Goal: Transaction & Acquisition: Purchase product/service

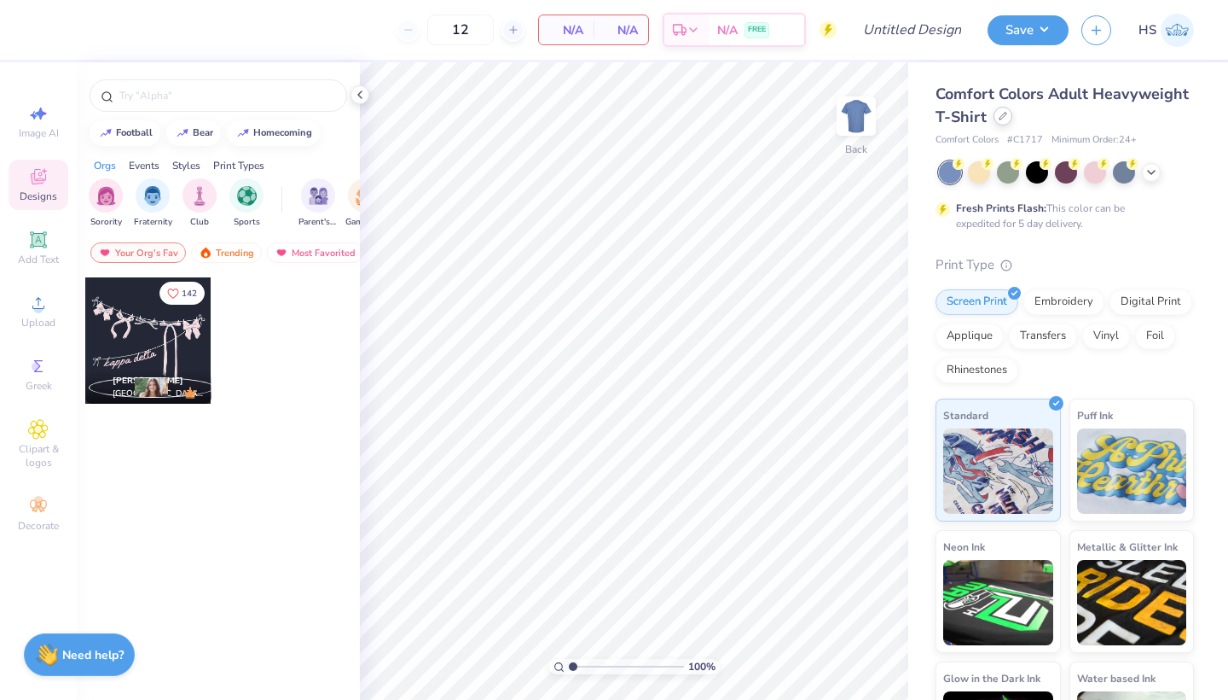
click at [1002, 115] on icon at bounding box center [1003, 116] width 7 height 7
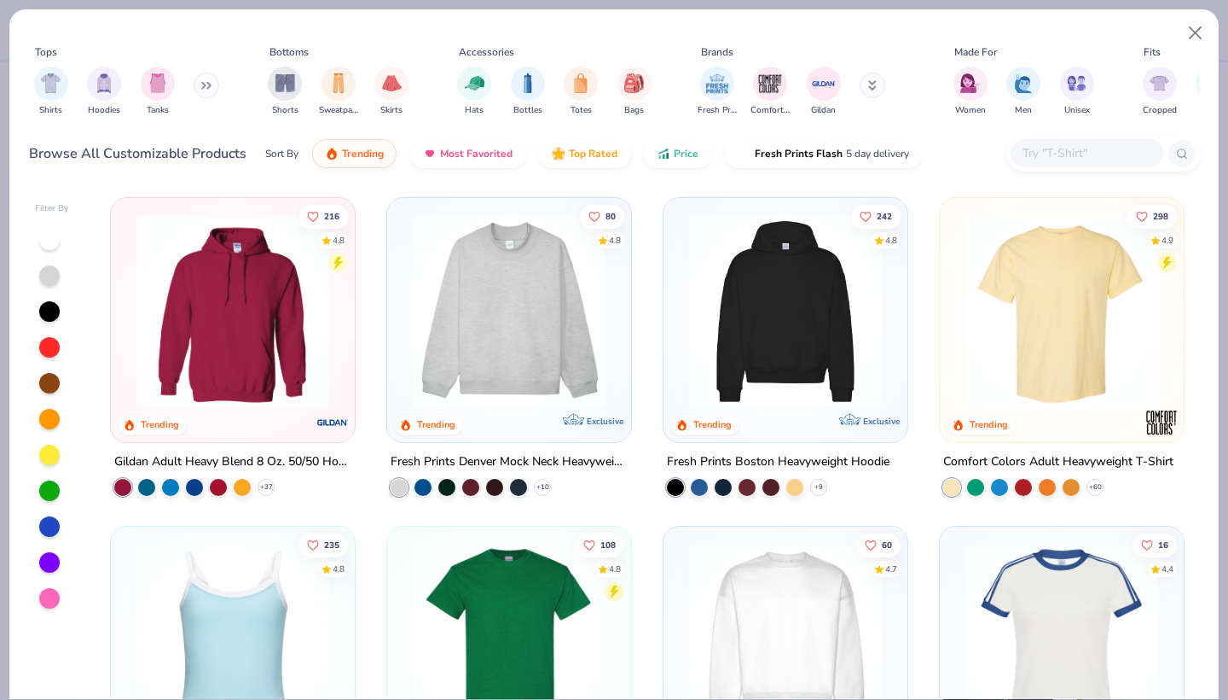
click at [1048, 152] on input "text" at bounding box center [1086, 153] width 131 height 20
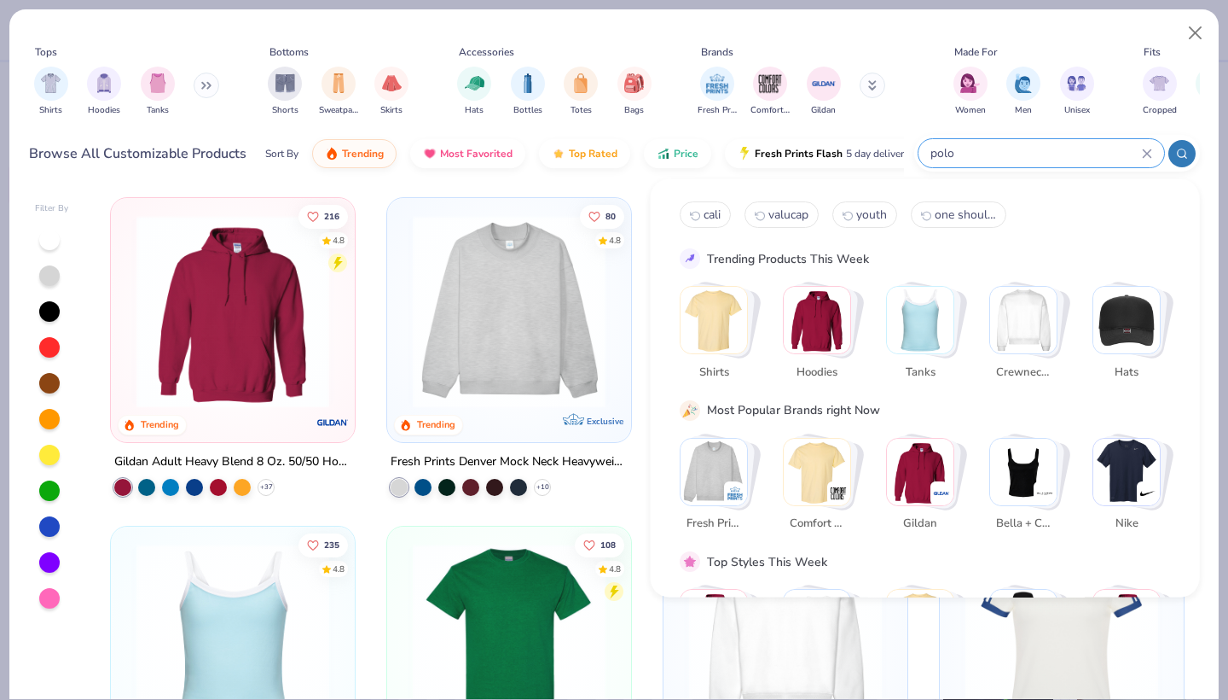
type input "polo"
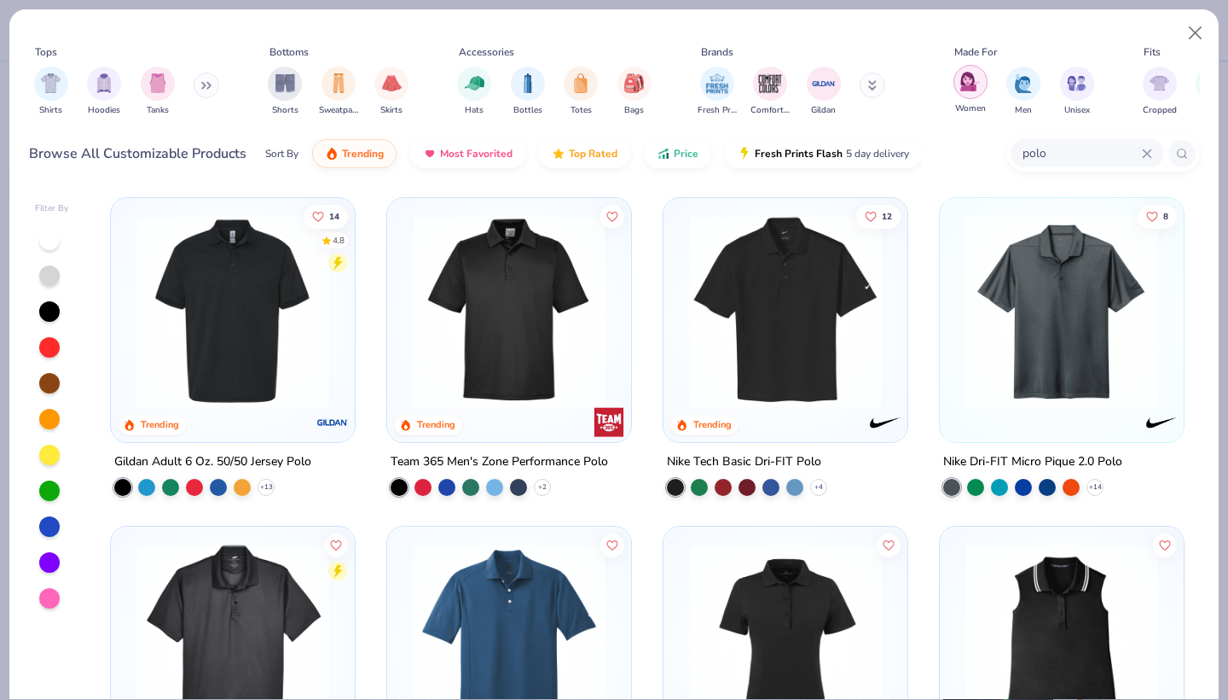
click at [971, 84] on img "filter for Women" at bounding box center [971, 82] width 20 height 20
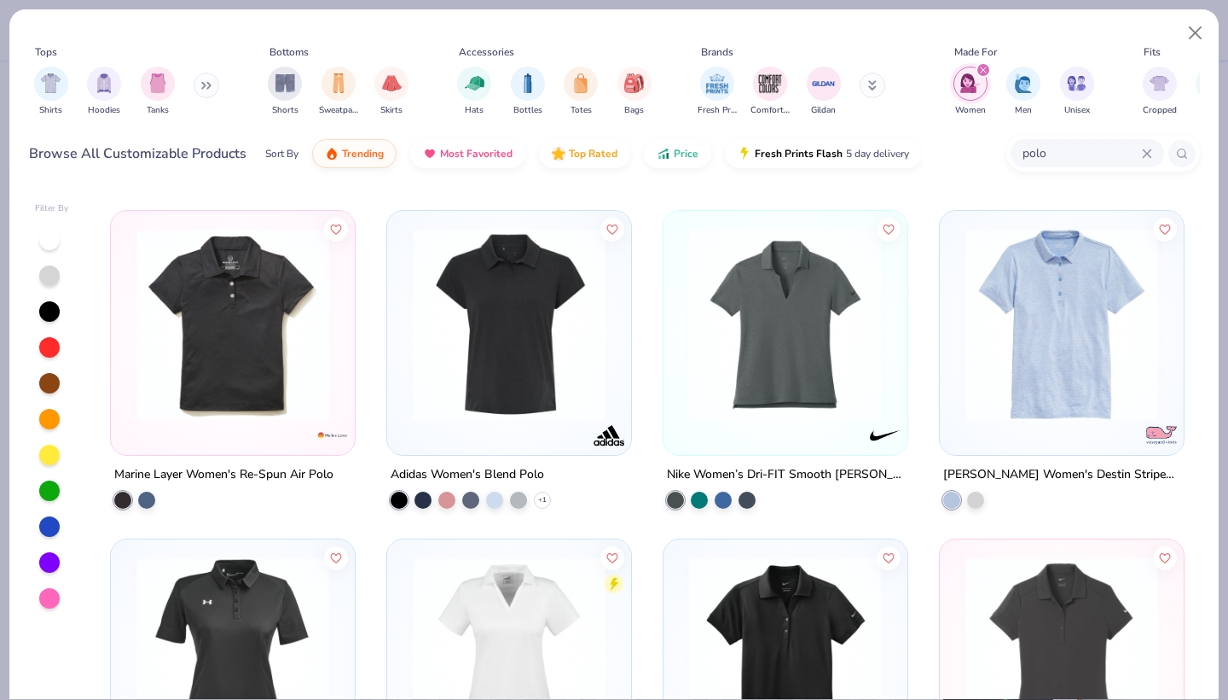
scroll to position [316, 0]
click at [714, 74] on img "filter for Fresh Prints" at bounding box center [718, 82] width 26 height 26
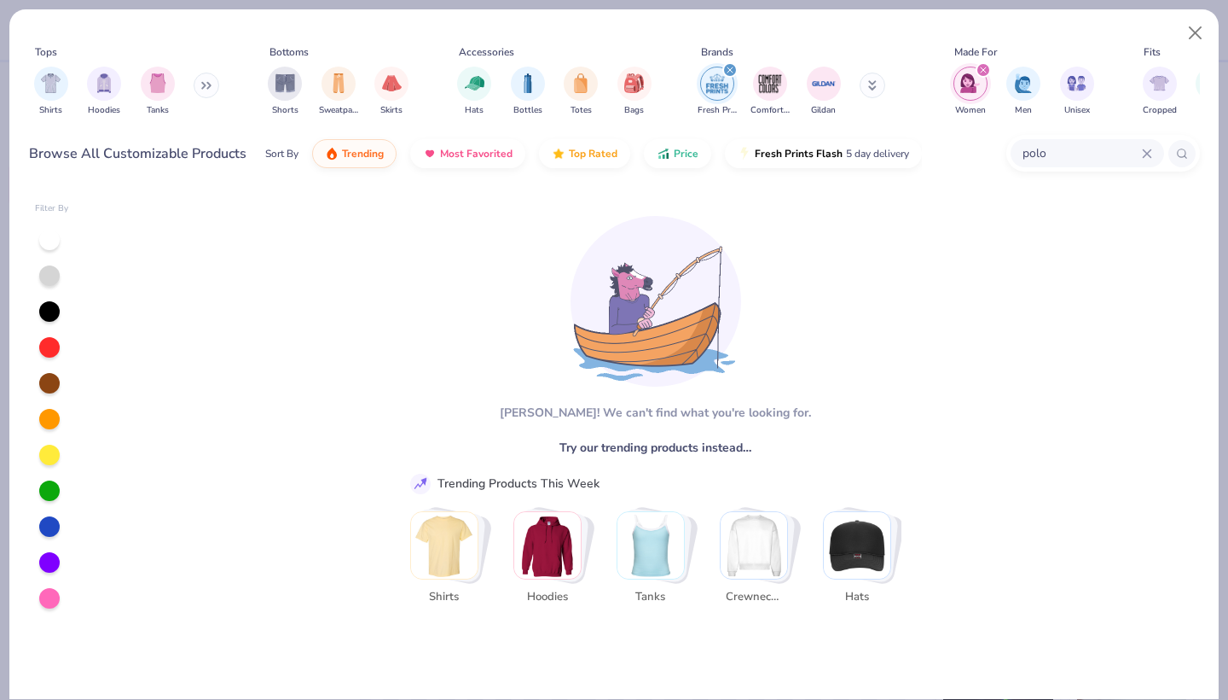
click at [716, 76] on img "filter for Fresh Prints" at bounding box center [718, 84] width 26 height 26
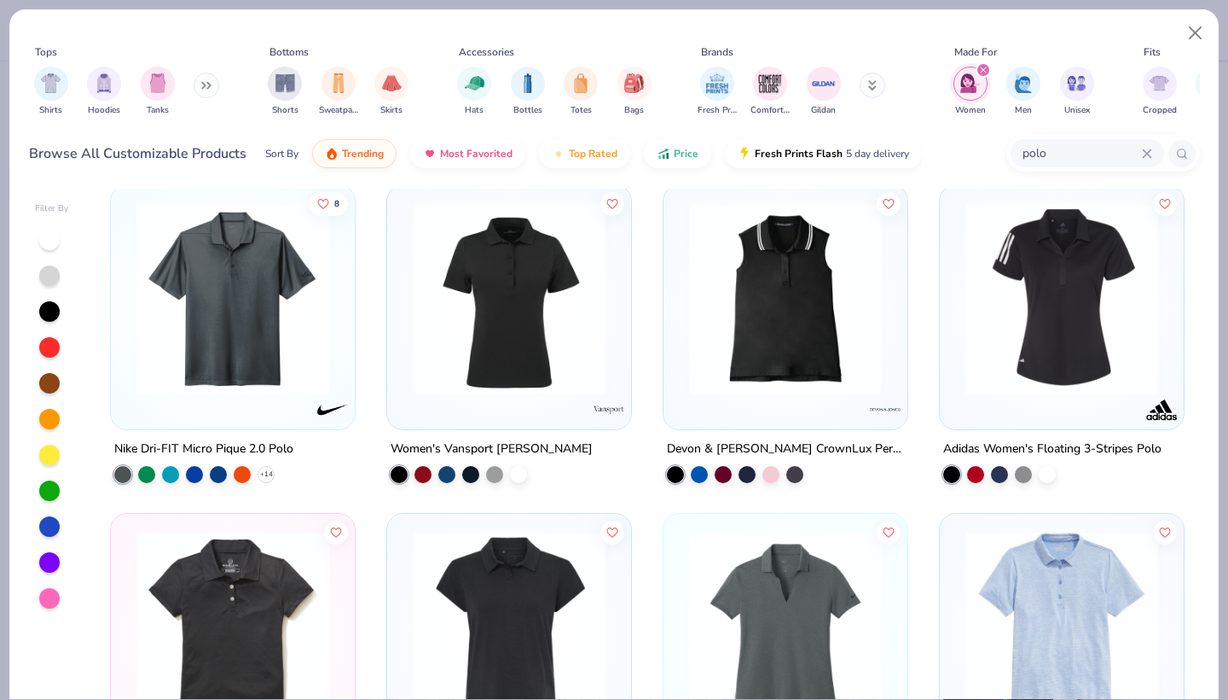
scroll to position [15, 0]
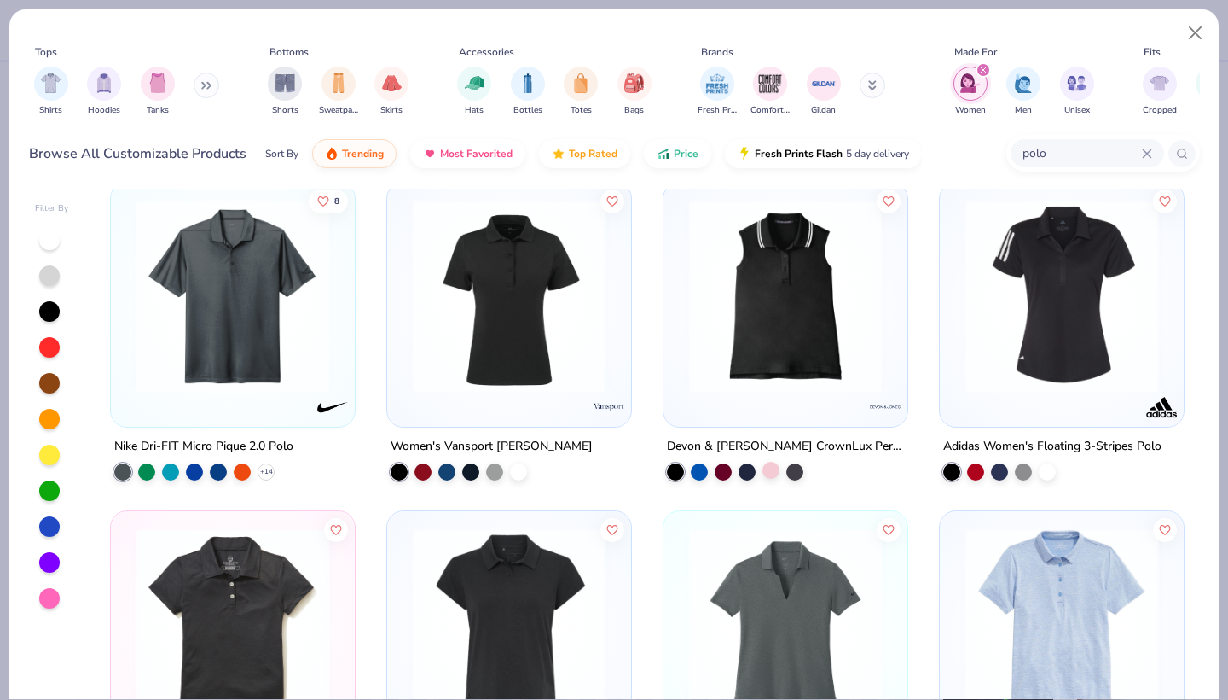
click at [772, 470] on div at bounding box center [771, 470] width 17 height 17
click at [763, 333] on img at bounding box center [786, 296] width 210 height 193
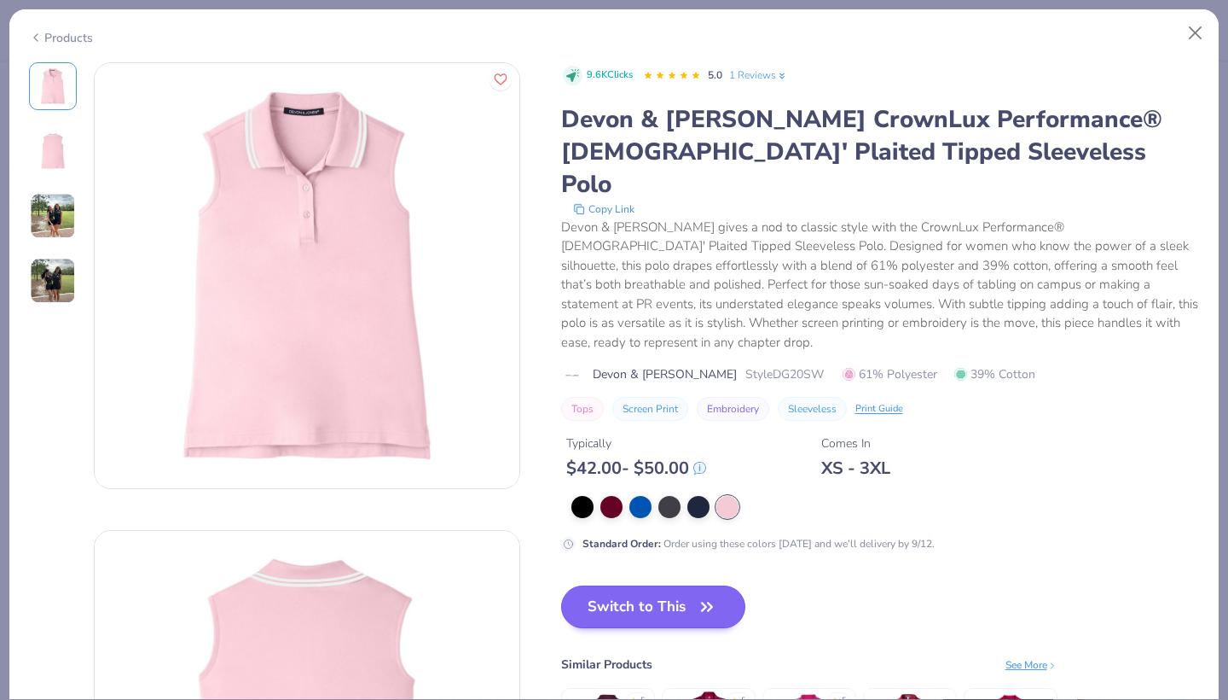
click at [694, 585] on button "Switch to This" at bounding box center [653, 606] width 185 height 43
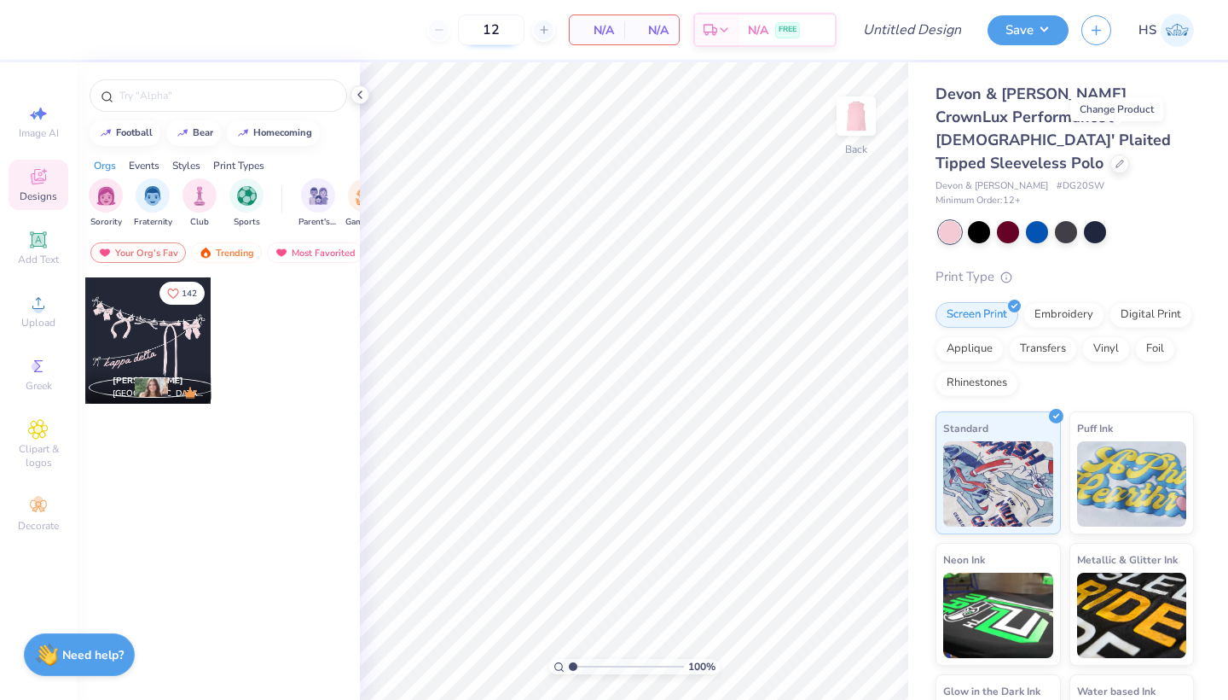
click at [507, 32] on input "12" at bounding box center [491, 30] width 67 height 31
type input "1"
type input "309"
click at [172, 96] on input "text" at bounding box center [227, 95] width 218 height 17
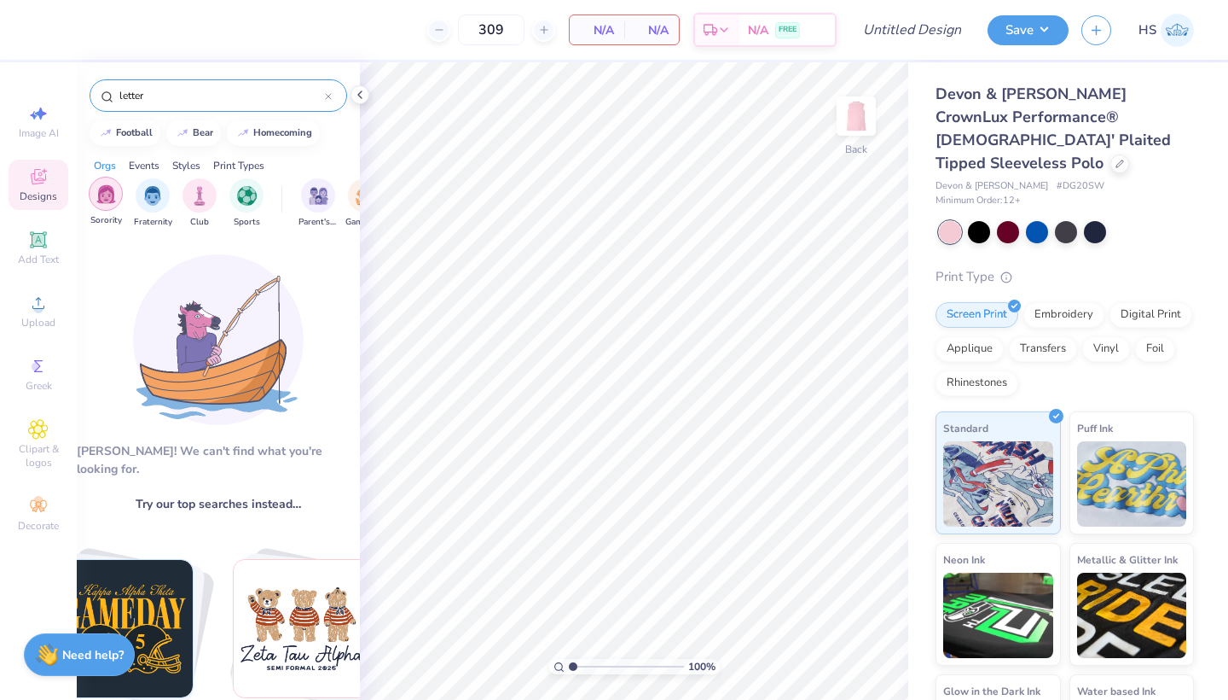
click at [107, 201] on img "filter for Sorority" at bounding box center [106, 194] width 20 height 20
click at [251, 97] on input "letter" at bounding box center [221, 95] width 207 height 17
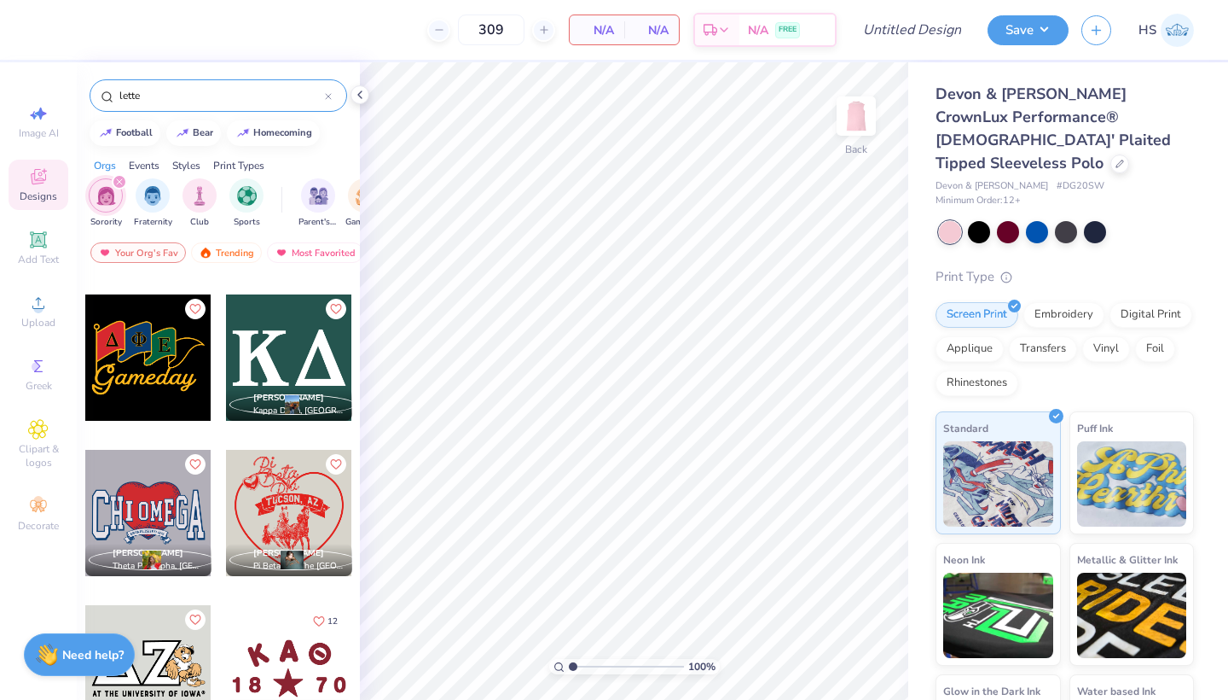
scroll to position [3243, 0]
type input "lette"
click at [277, 369] on div at bounding box center [289, 357] width 126 height 126
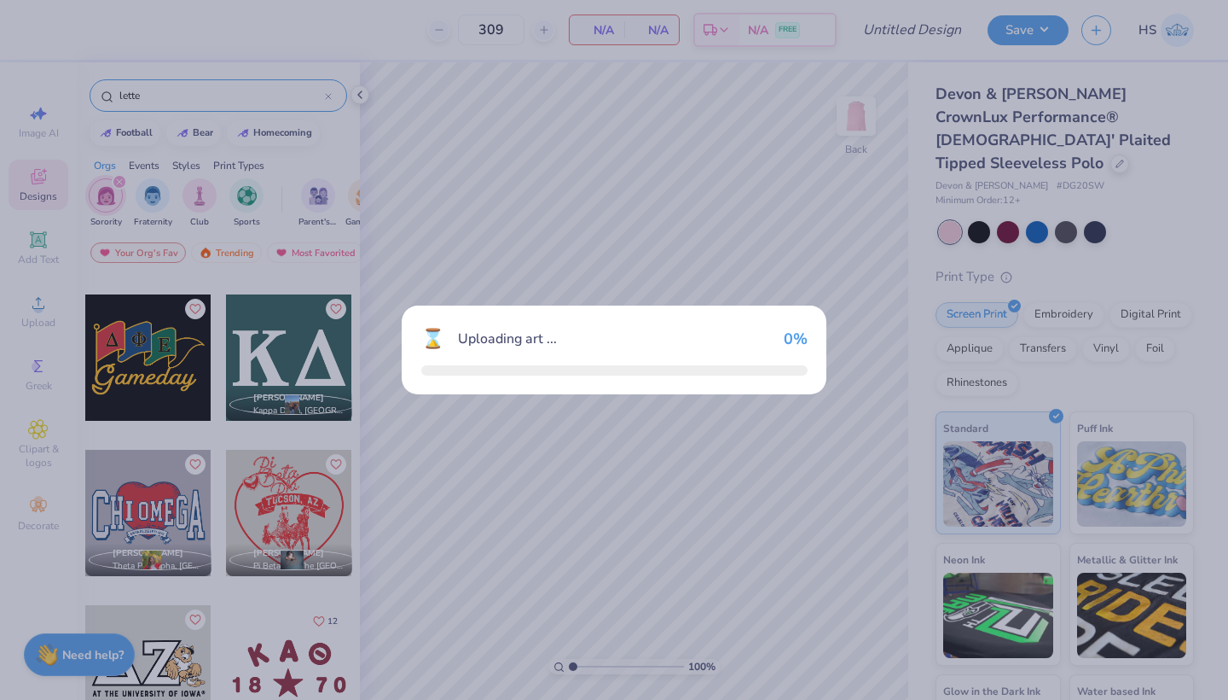
click at [277, 369] on div "⌛ Uploading art ... 0 %" at bounding box center [614, 350] width 1228 height 700
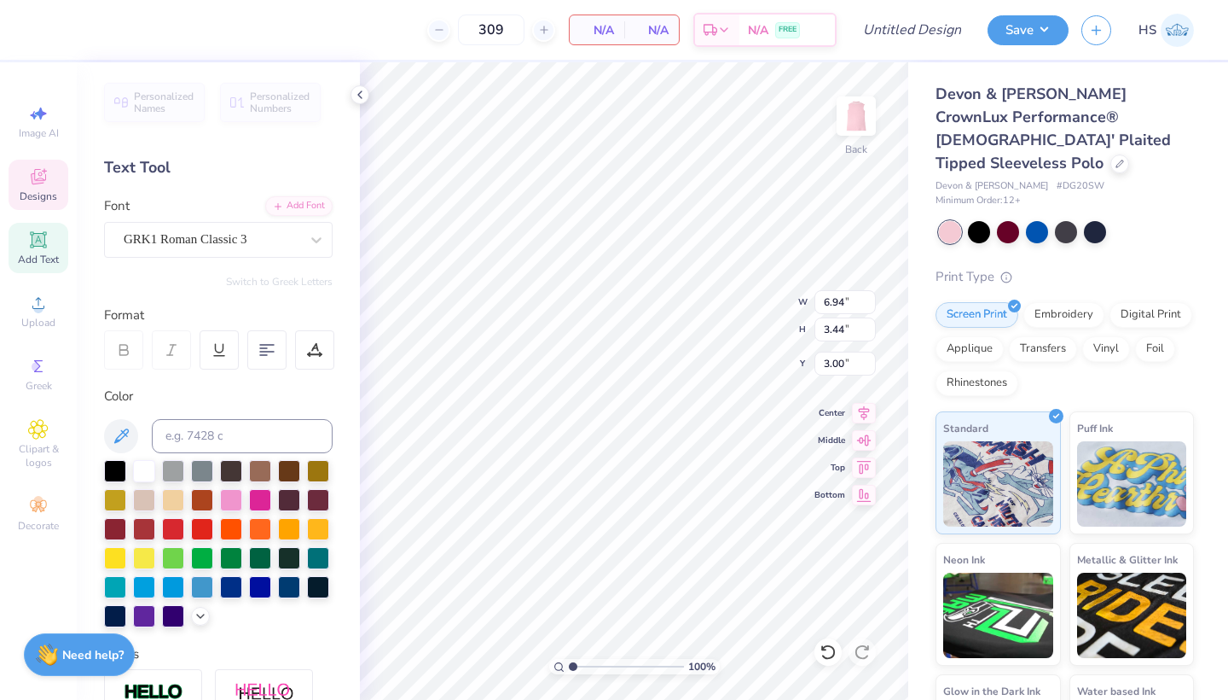
type textarea "K"
type textarea "P"
type textarea "H"
type textarea "O"
type textarea "X"
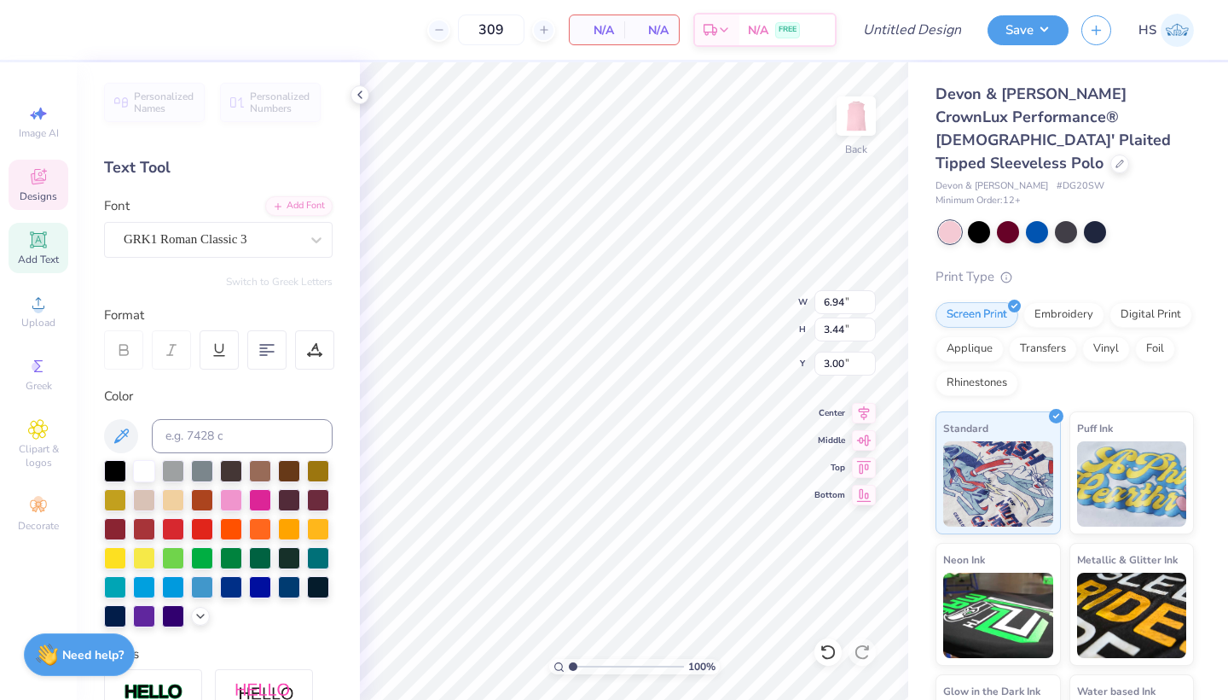
type textarea "C"
type textarea "N"
type textarea "M"
type textarea "D"
type textarea "S"
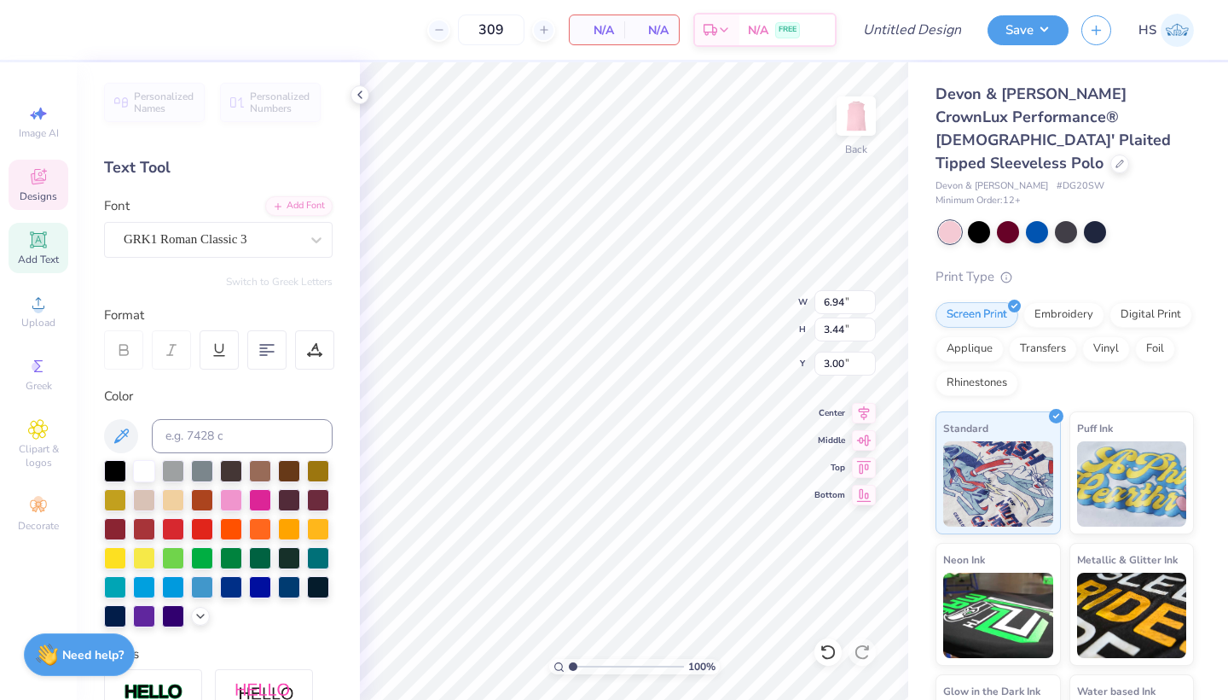
type textarea "A"
type textarea "Z"
type textarea "X"
type textarea "FM"
type input "3.80"
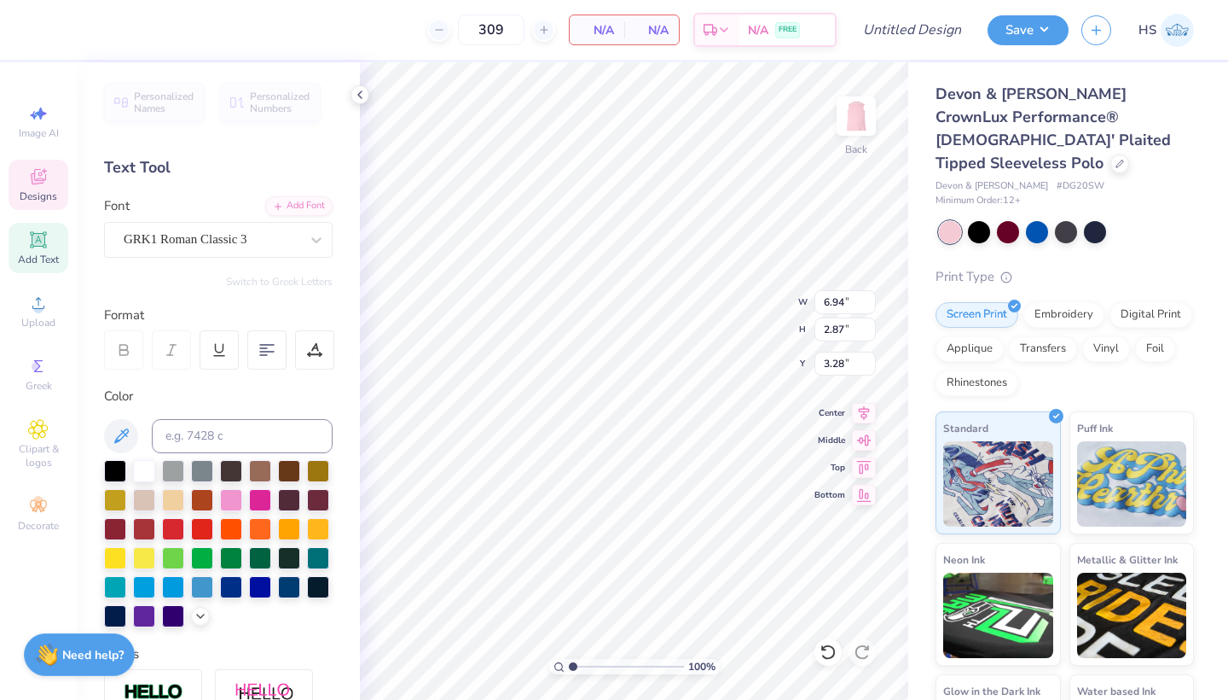
type input "1.57"
type input "3.00"
